Goal: Transaction & Acquisition: Purchase product/service

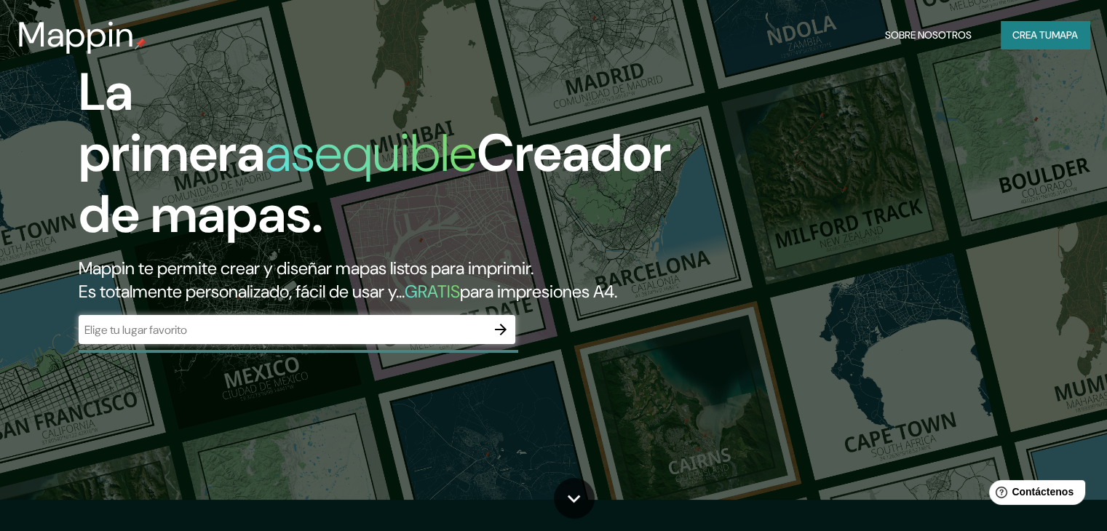
scroll to position [73, 0]
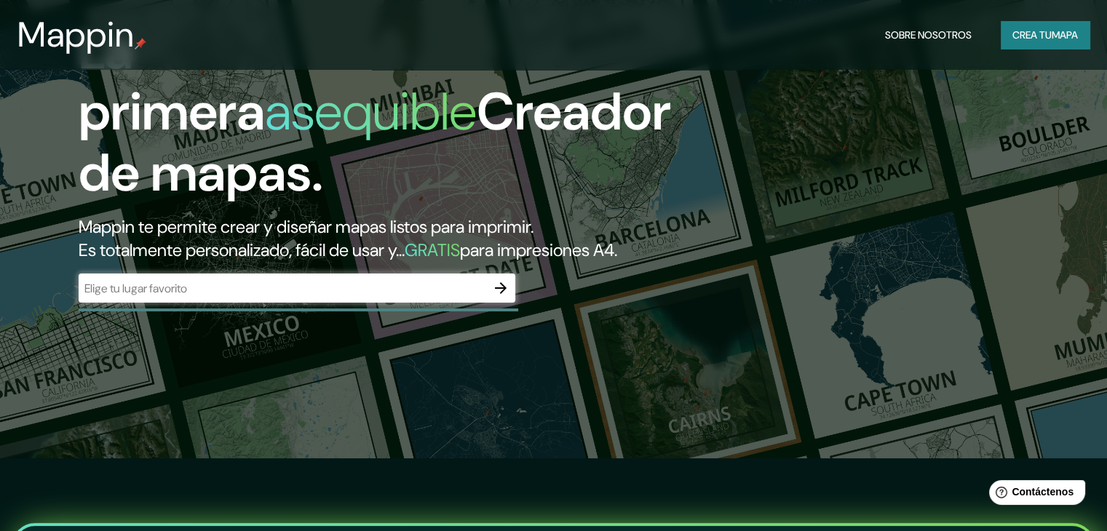
click at [303, 297] on input "text" at bounding box center [282, 288] width 407 height 17
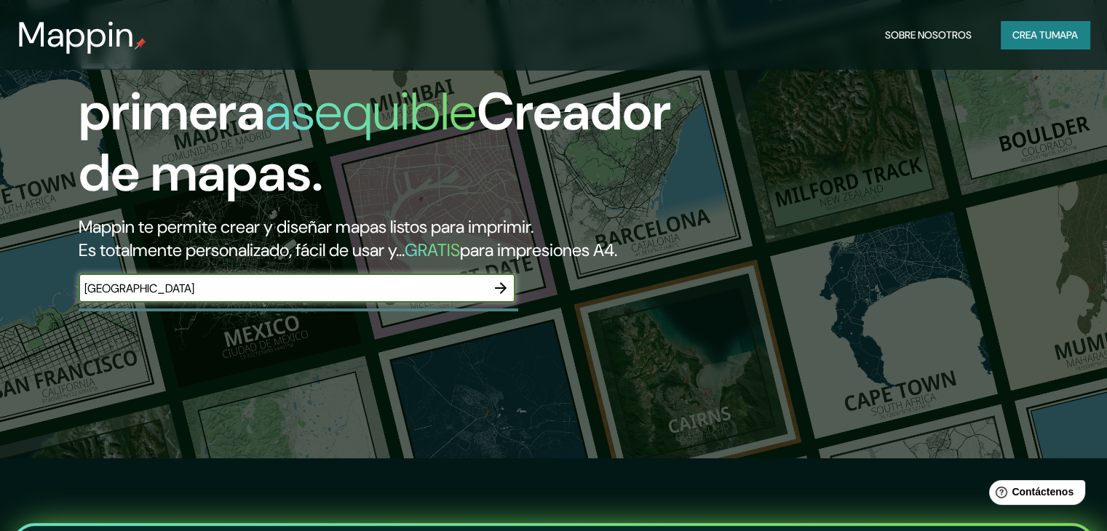
type input "[GEOGRAPHIC_DATA]"
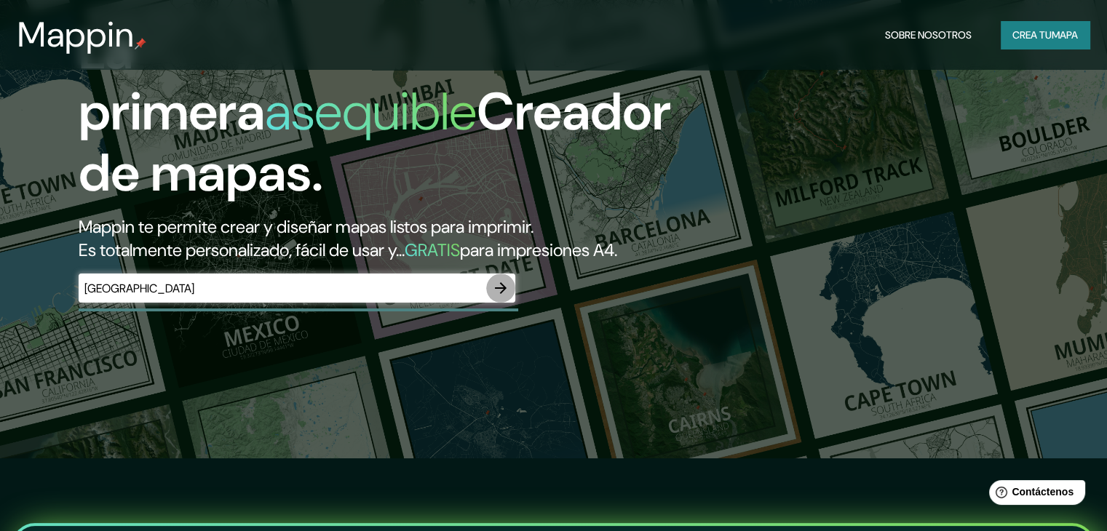
click at [503, 297] on icon "button" at bounding box center [500, 287] width 17 height 17
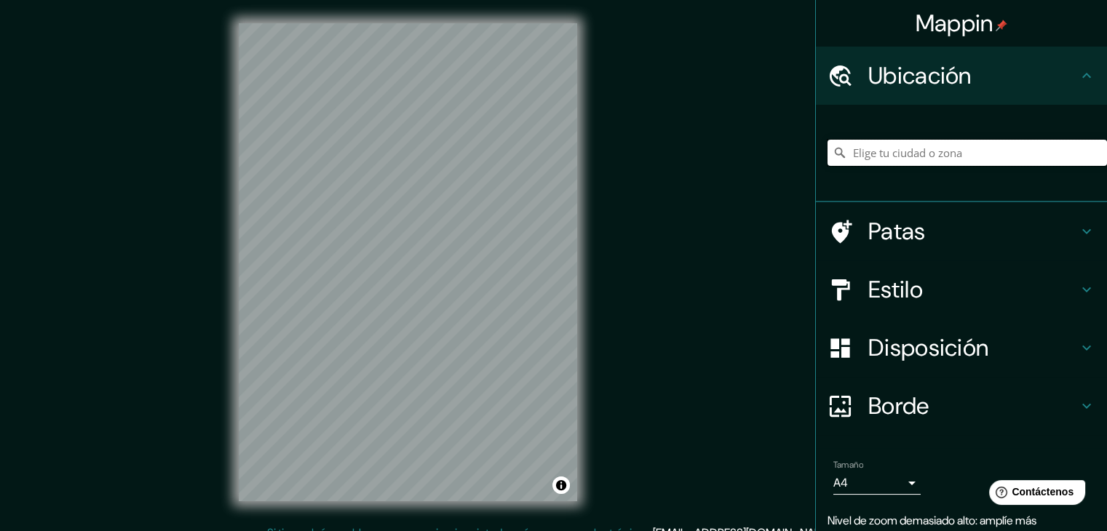
click at [966, 162] on input "Elige tu ciudad o zona" at bounding box center [966, 153] width 279 height 26
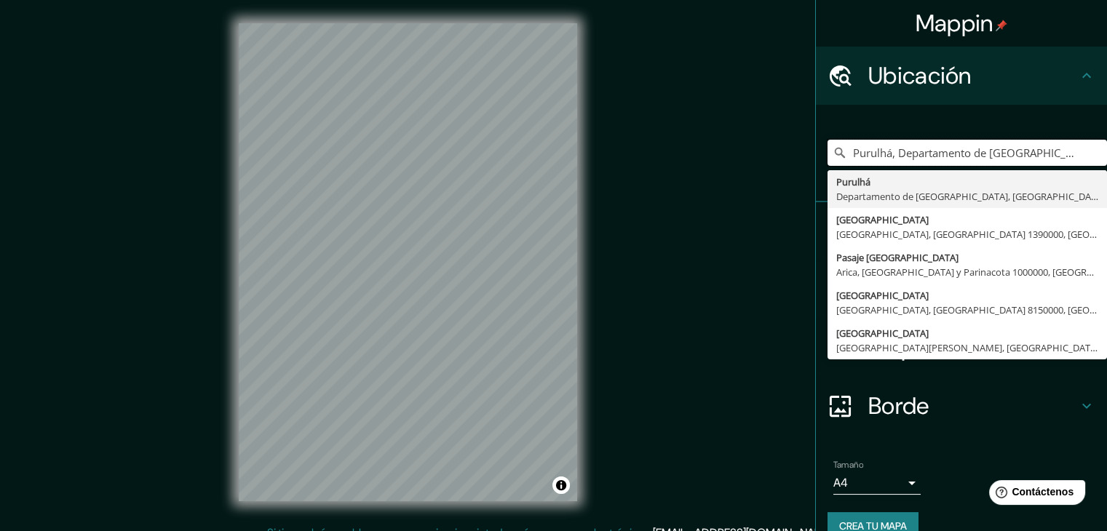
type input "Purulhá, Departamento de [GEOGRAPHIC_DATA], [GEOGRAPHIC_DATA]"
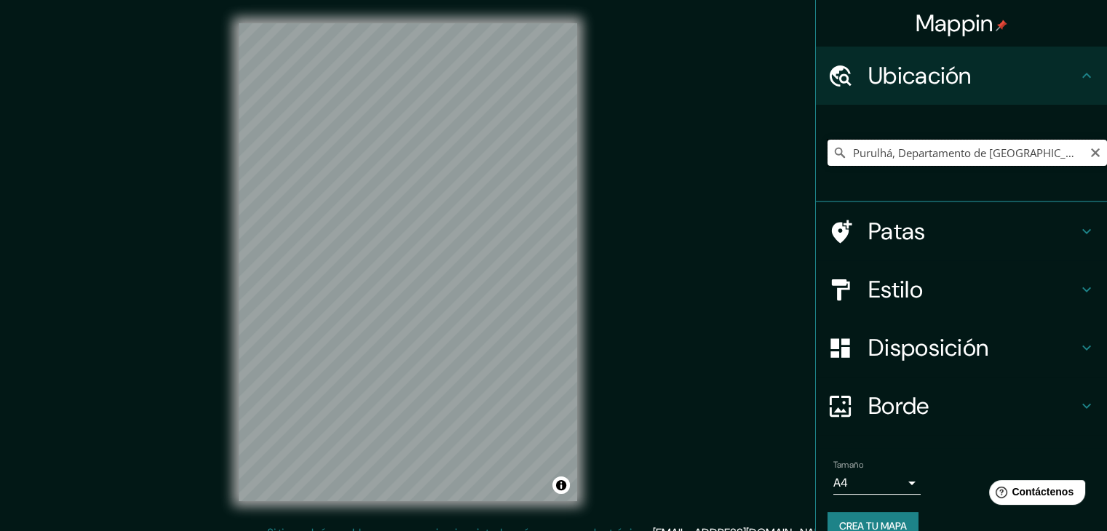
click at [946, 157] on input "Purulhá, Departamento de [GEOGRAPHIC_DATA], [GEOGRAPHIC_DATA]" at bounding box center [966, 153] width 279 height 26
click at [1011, 150] on input "Purulhá, Departamento de [GEOGRAPHIC_DATA], [GEOGRAPHIC_DATA]" at bounding box center [966, 153] width 279 height 26
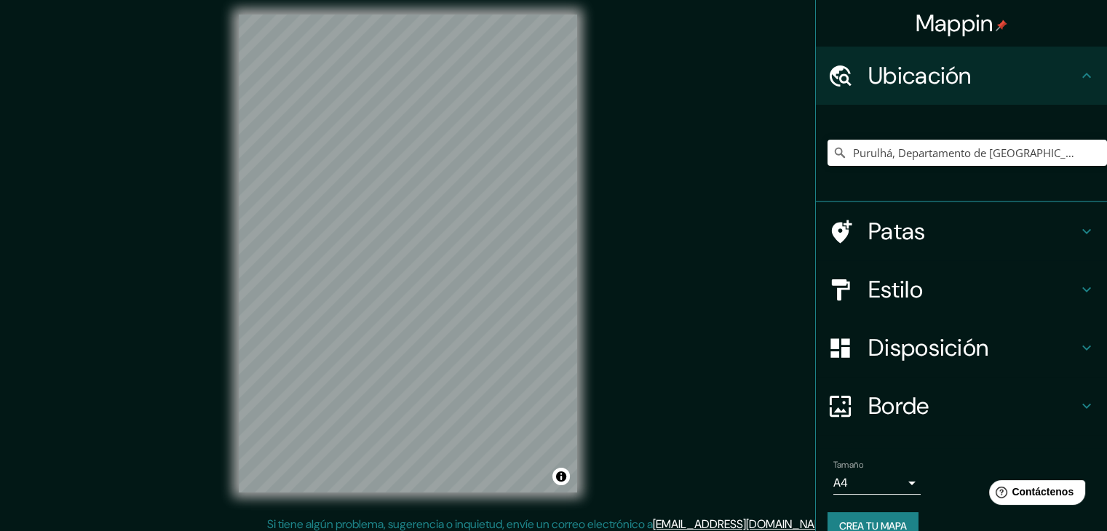
scroll to position [17, 0]
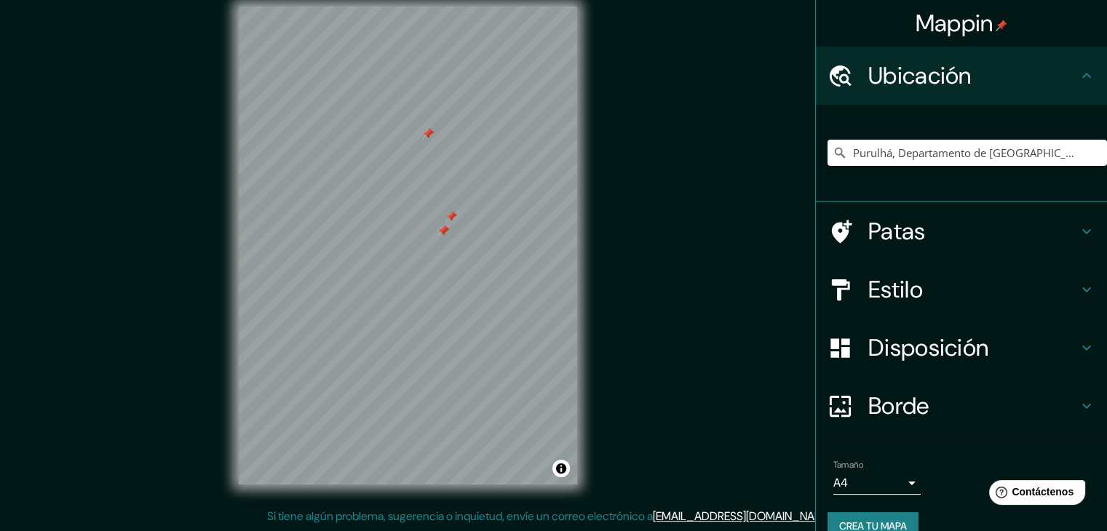
drag, startPoint x: 403, startPoint y: 120, endPoint x: 425, endPoint y: 131, distance: 24.4
click at [425, 131] on div at bounding box center [428, 134] width 12 height 12
click at [428, 138] on div at bounding box center [428, 135] width 12 height 12
drag, startPoint x: 428, startPoint y: 135, endPoint x: 435, endPoint y: 151, distance: 17.6
click at [435, 151] on div at bounding box center [435, 151] width 12 height 12
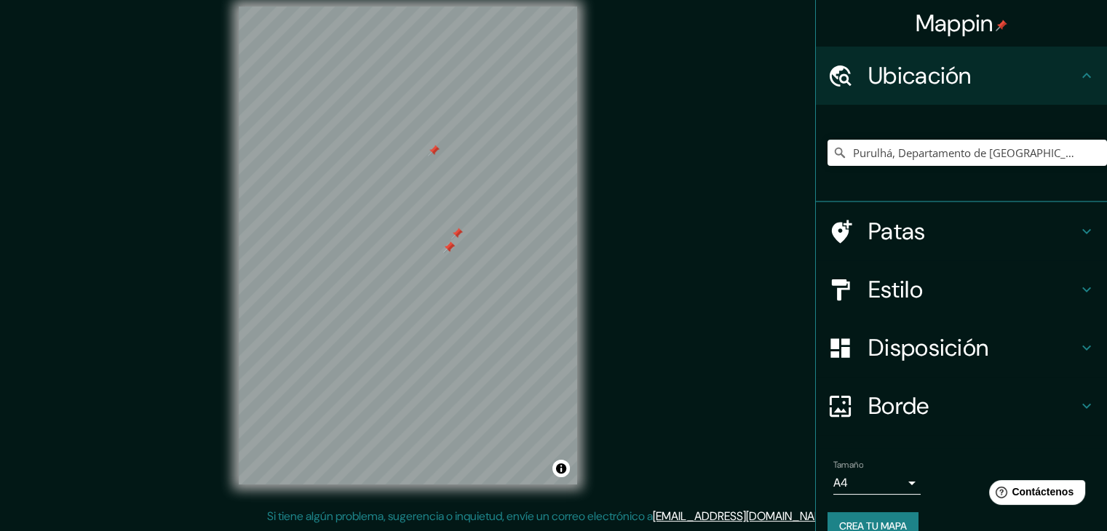
click at [434, 150] on div at bounding box center [434, 151] width 12 height 12
click at [454, 233] on div at bounding box center [457, 234] width 12 height 12
click at [560, 140] on div at bounding box center [558, 139] width 12 height 12
click at [405, 166] on div at bounding box center [405, 170] width 12 height 12
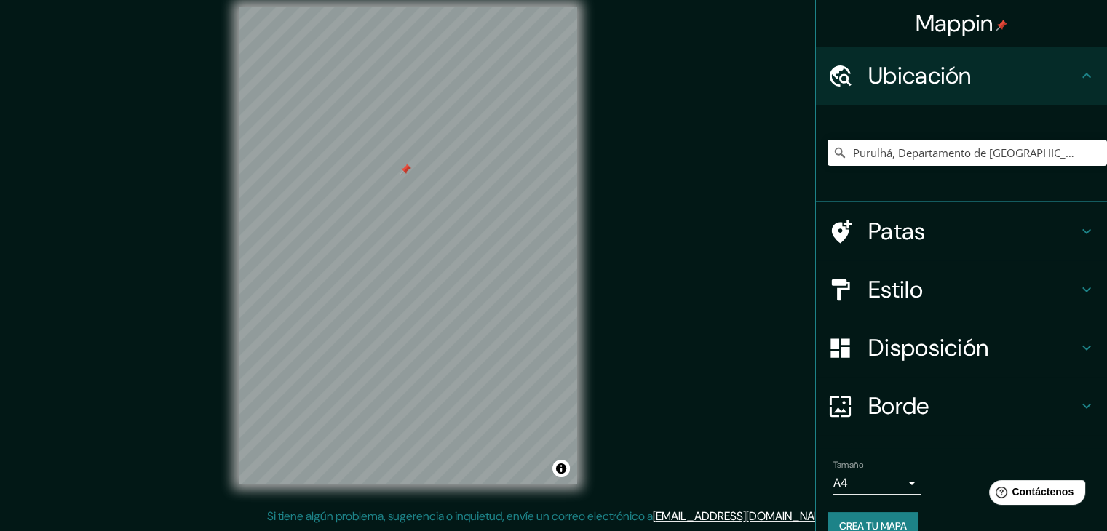
click at [405, 170] on div at bounding box center [405, 170] width 12 height 12
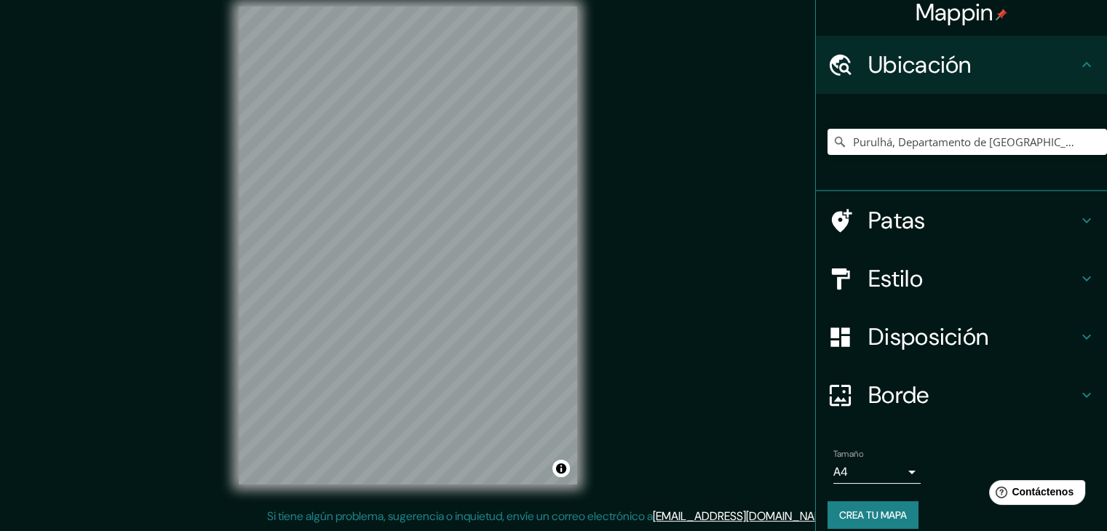
scroll to position [25, 0]
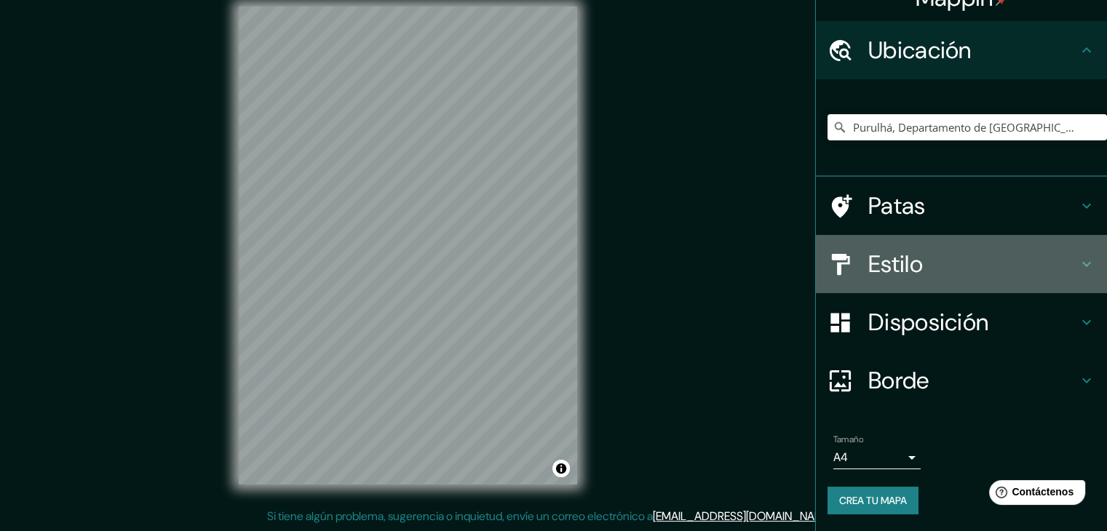
click at [956, 253] on h4 "Estilo" at bounding box center [973, 264] width 210 height 29
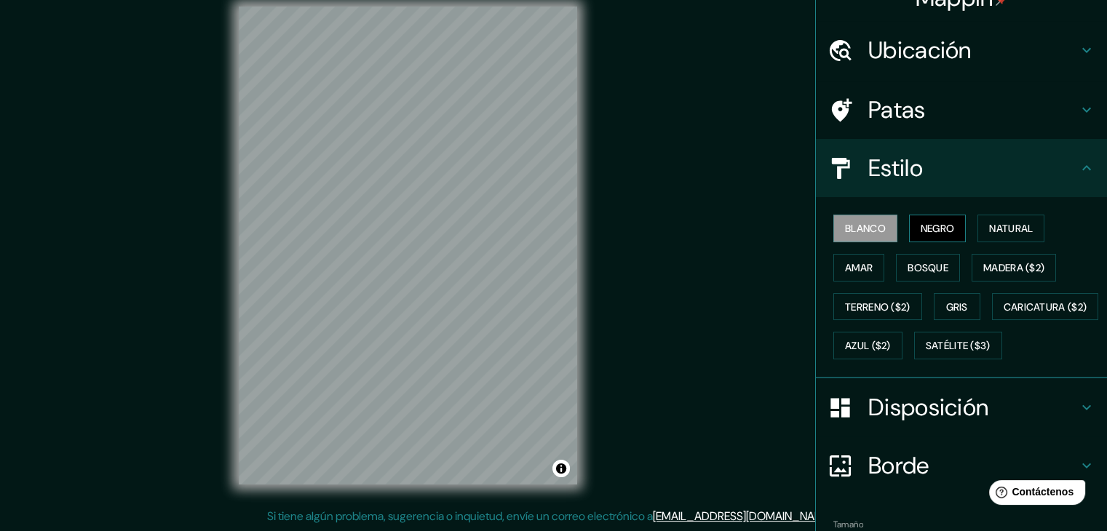
click at [920, 231] on font "Negro" at bounding box center [937, 228] width 34 height 13
click at [859, 227] on font "Blanco" at bounding box center [865, 228] width 41 height 13
click at [1001, 228] on font "Natural" at bounding box center [1011, 228] width 44 height 13
click at [857, 236] on font "Blanco" at bounding box center [865, 228] width 41 height 19
click at [860, 262] on font "Amar" at bounding box center [859, 267] width 28 height 13
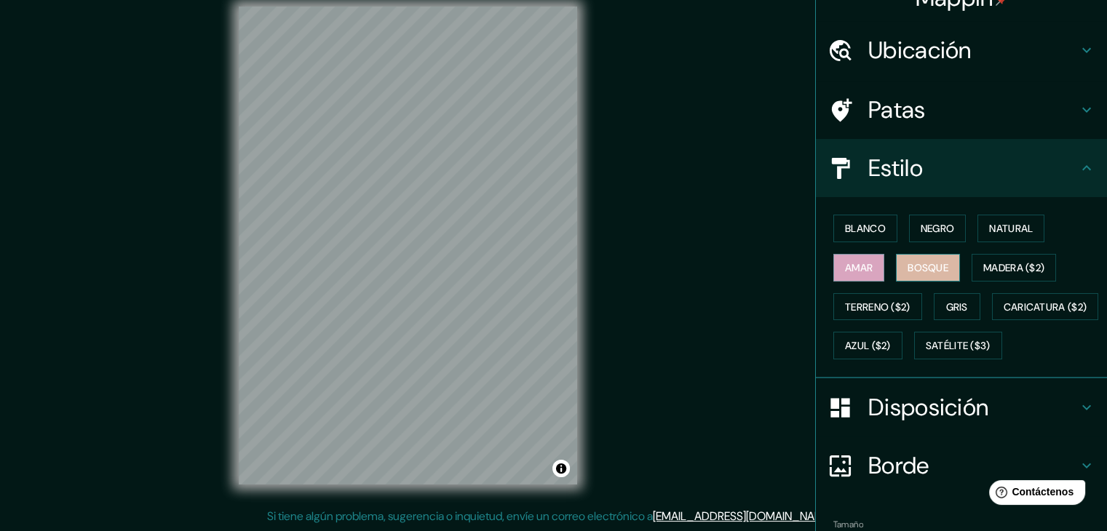
click at [917, 265] on font "Bosque" at bounding box center [927, 267] width 41 height 13
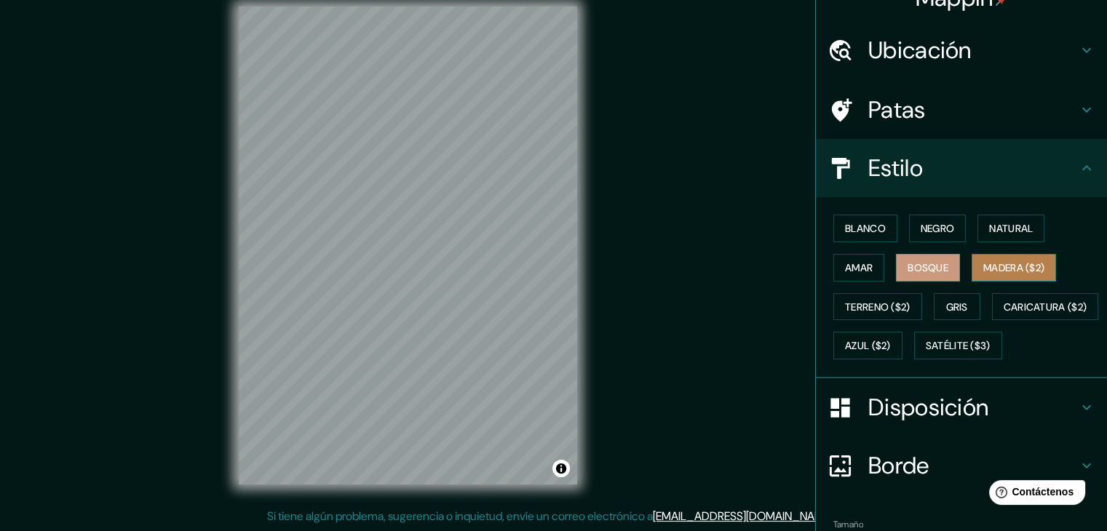
click at [993, 271] on font "Madera ($2)" at bounding box center [1013, 267] width 61 height 13
click at [923, 236] on font "Negro" at bounding box center [937, 228] width 34 height 19
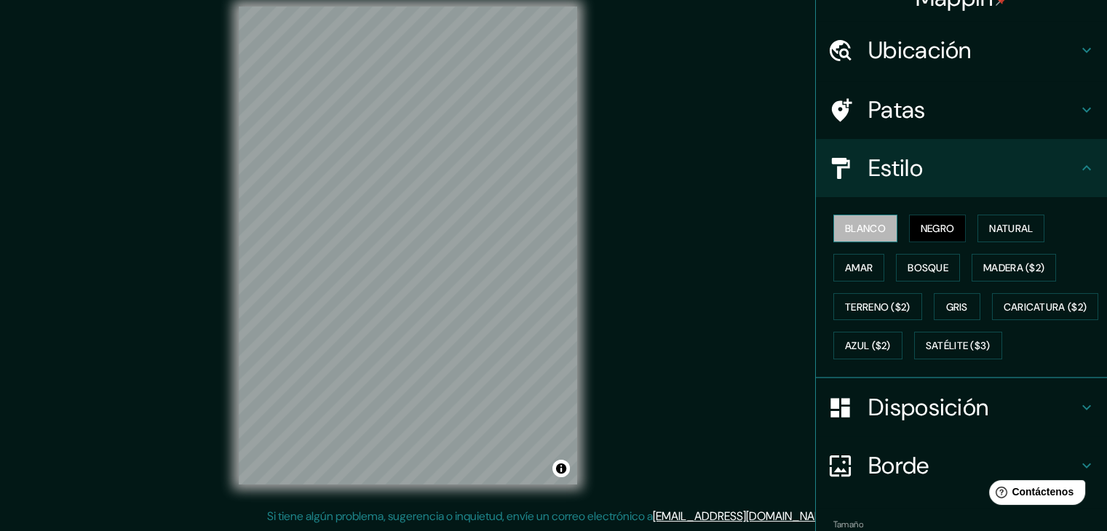
click at [845, 229] on font "Blanco" at bounding box center [865, 228] width 41 height 13
click at [996, 255] on button "Madera ($2)" at bounding box center [1013, 268] width 84 height 28
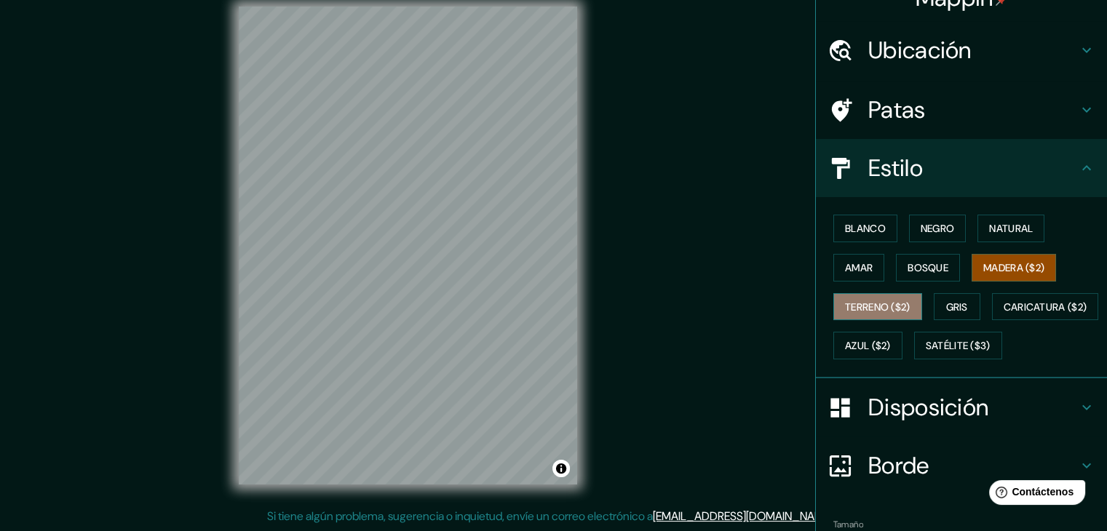
click at [845, 302] on font "Terreno ($2)" at bounding box center [877, 306] width 65 height 13
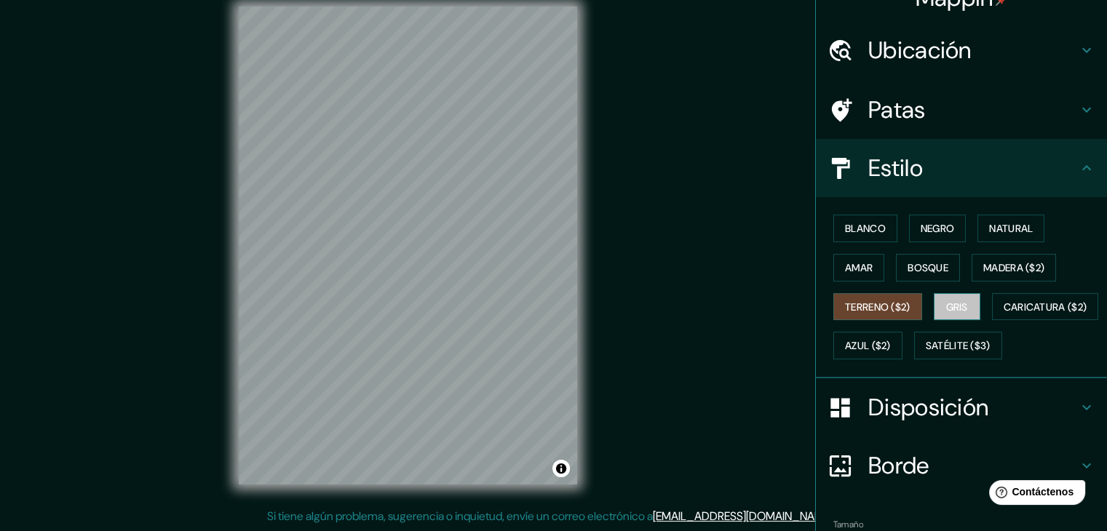
click at [954, 306] on font "Gris" at bounding box center [957, 306] width 22 height 13
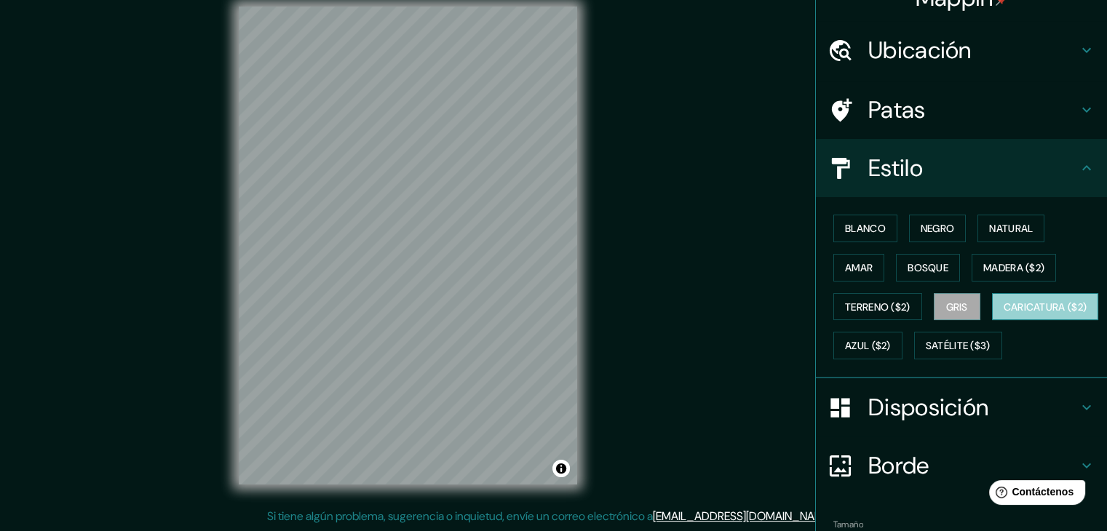
click at [1003, 314] on font "Caricatura ($2)" at bounding box center [1045, 306] width 84 height 13
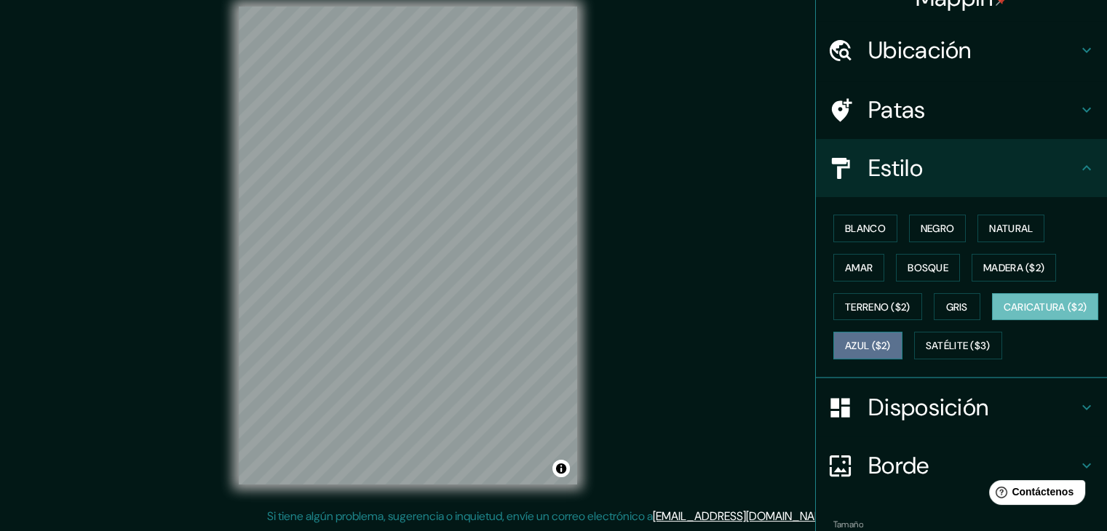
click at [891, 340] on font "Azul ($2)" at bounding box center [868, 346] width 46 height 13
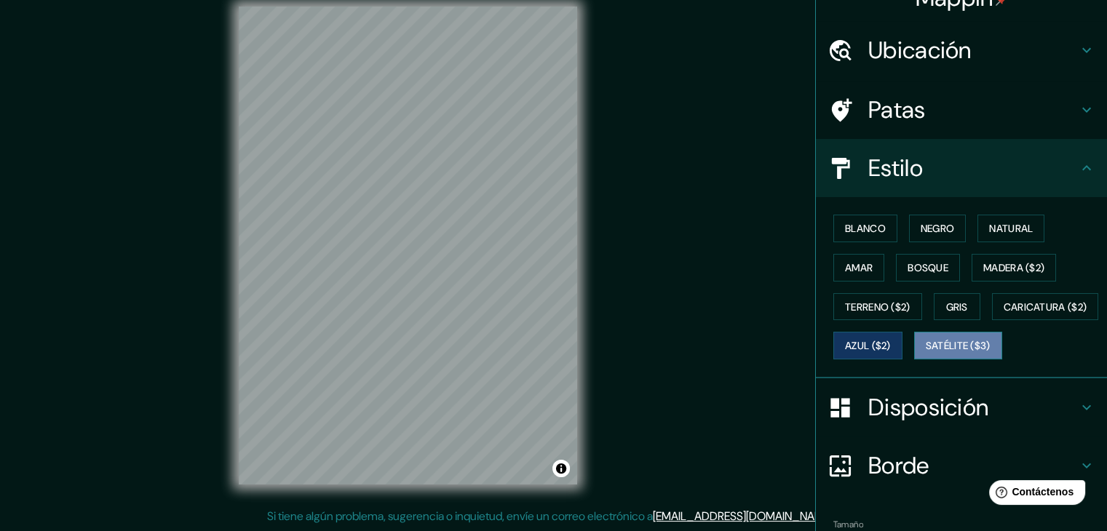
click at [925, 353] on font "Satélite ($3)" at bounding box center [957, 346] width 65 height 13
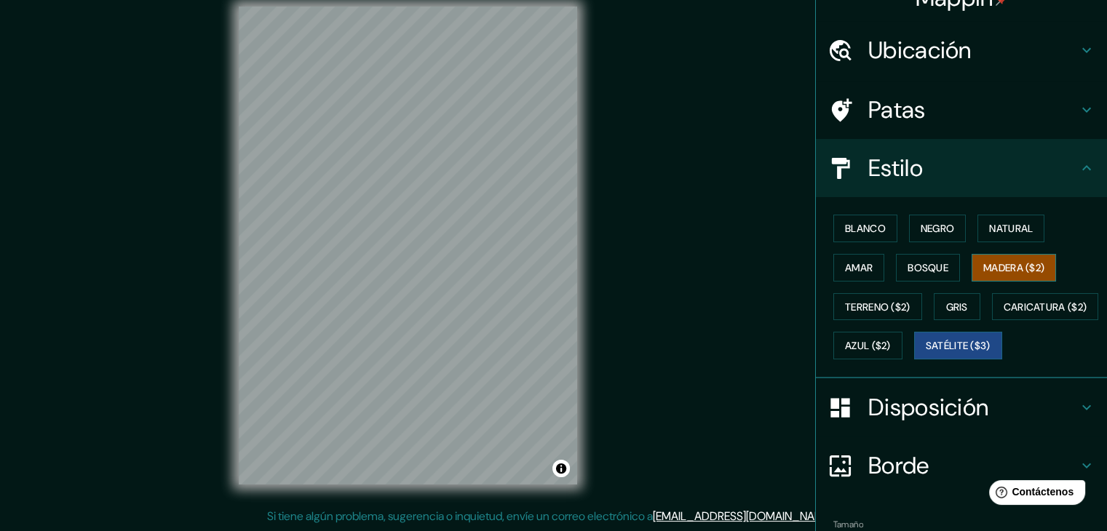
click at [1019, 268] on font "Madera ($2)" at bounding box center [1013, 267] width 61 height 13
click at [859, 238] on button "Blanco" at bounding box center [865, 229] width 64 height 28
